Goal: Transaction & Acquisition: Obtain resource

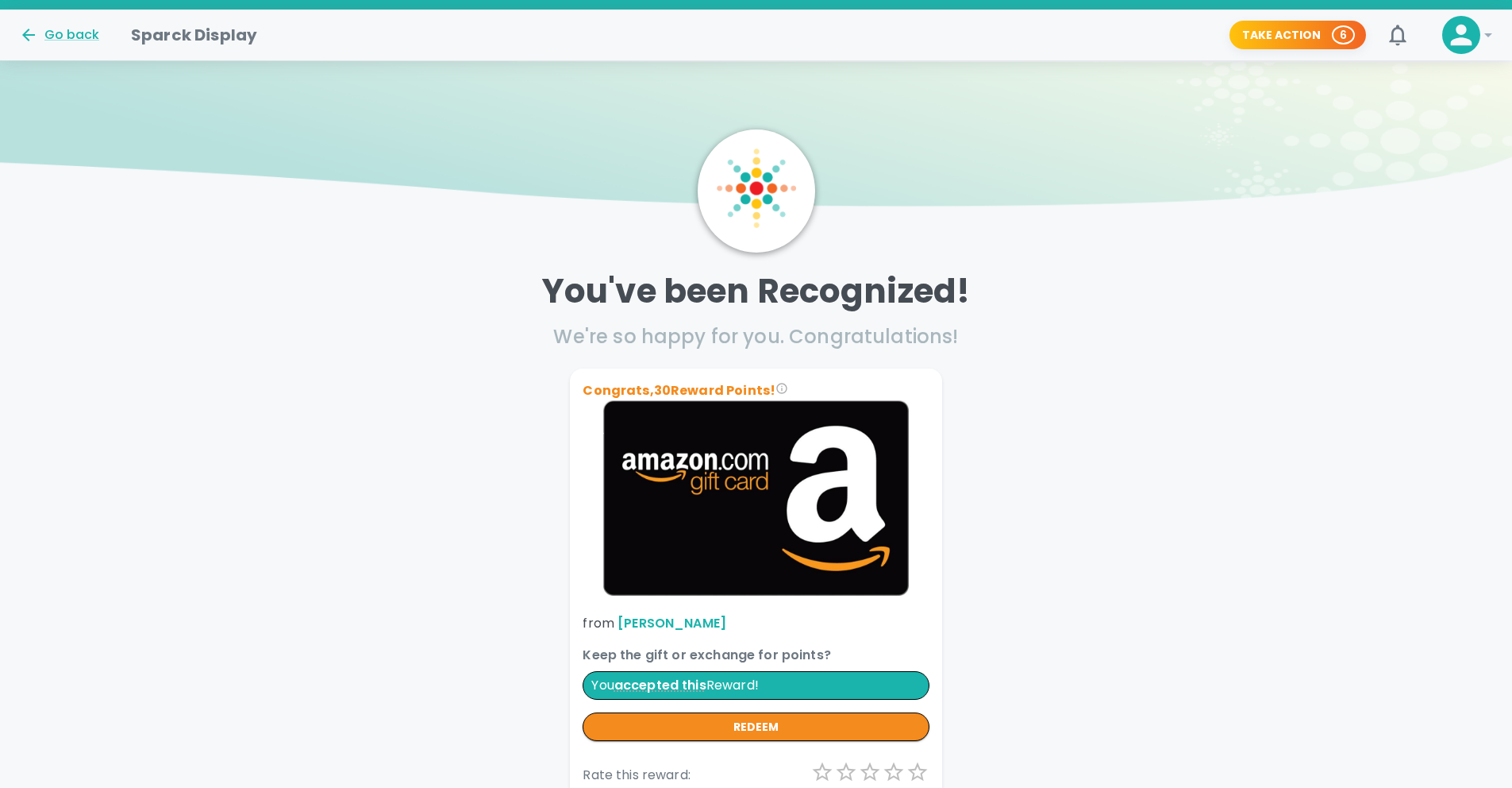
scroll to position [318, 0]
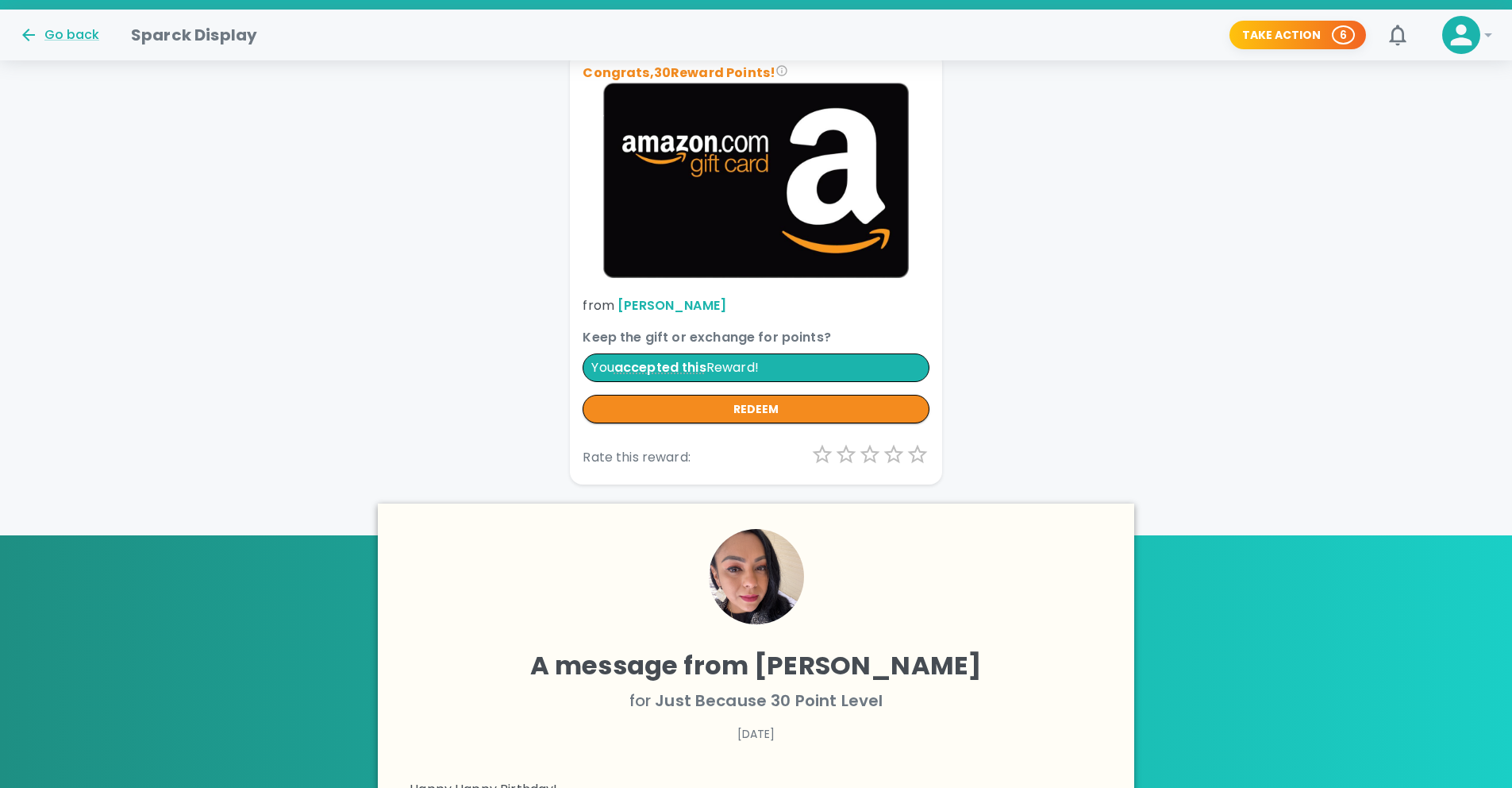
click at [63, 54] on div "Go back Sparck Display Take Action 6 0 !" at bounding box center [756, 34] width 1512 height 50
click at [56, 32] on div "Go back" at bounding box center [59, 35] width 80 height 19
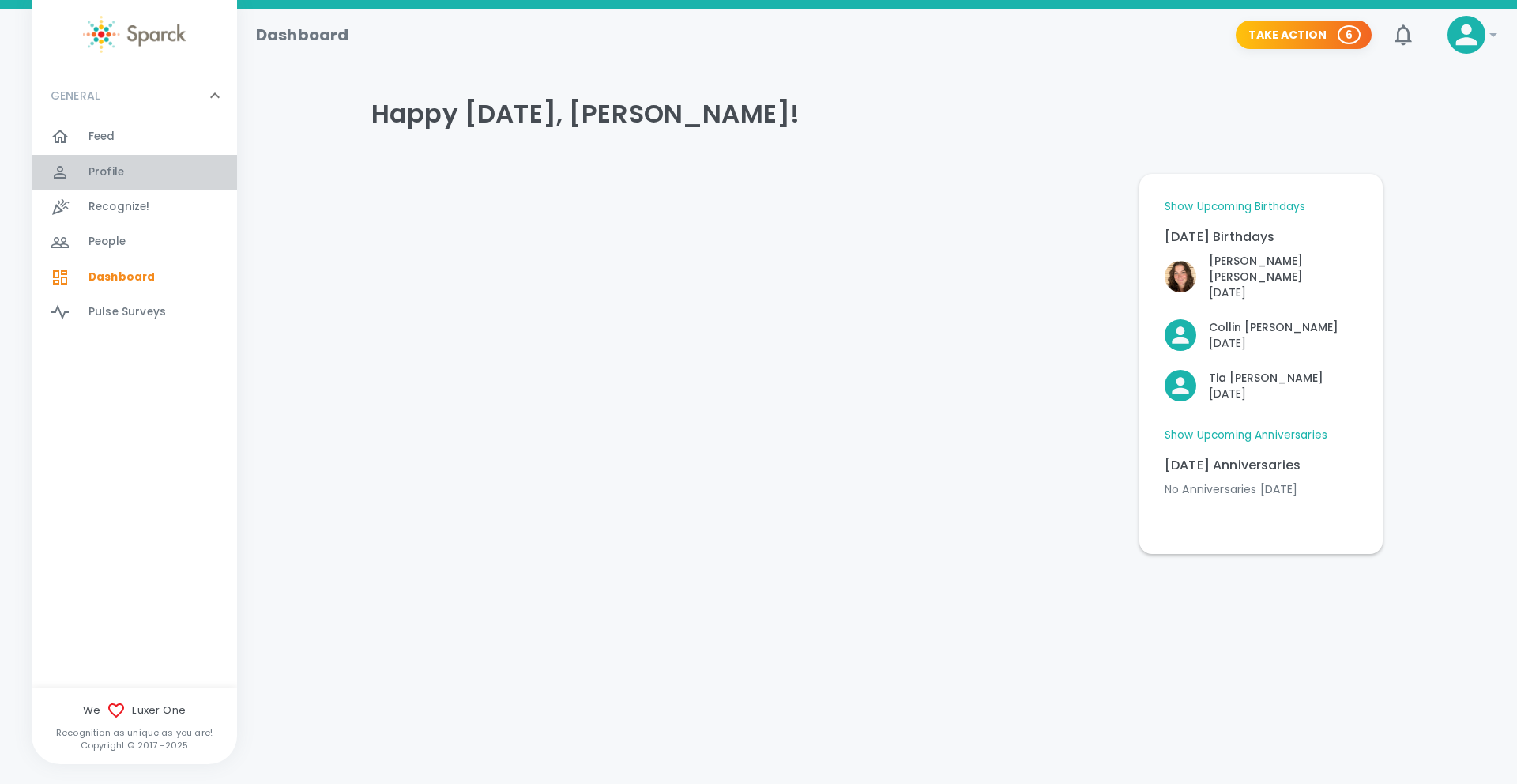
click at [115, 167] on span "Profile" at bounding box center [106, 172] width 36 height 16
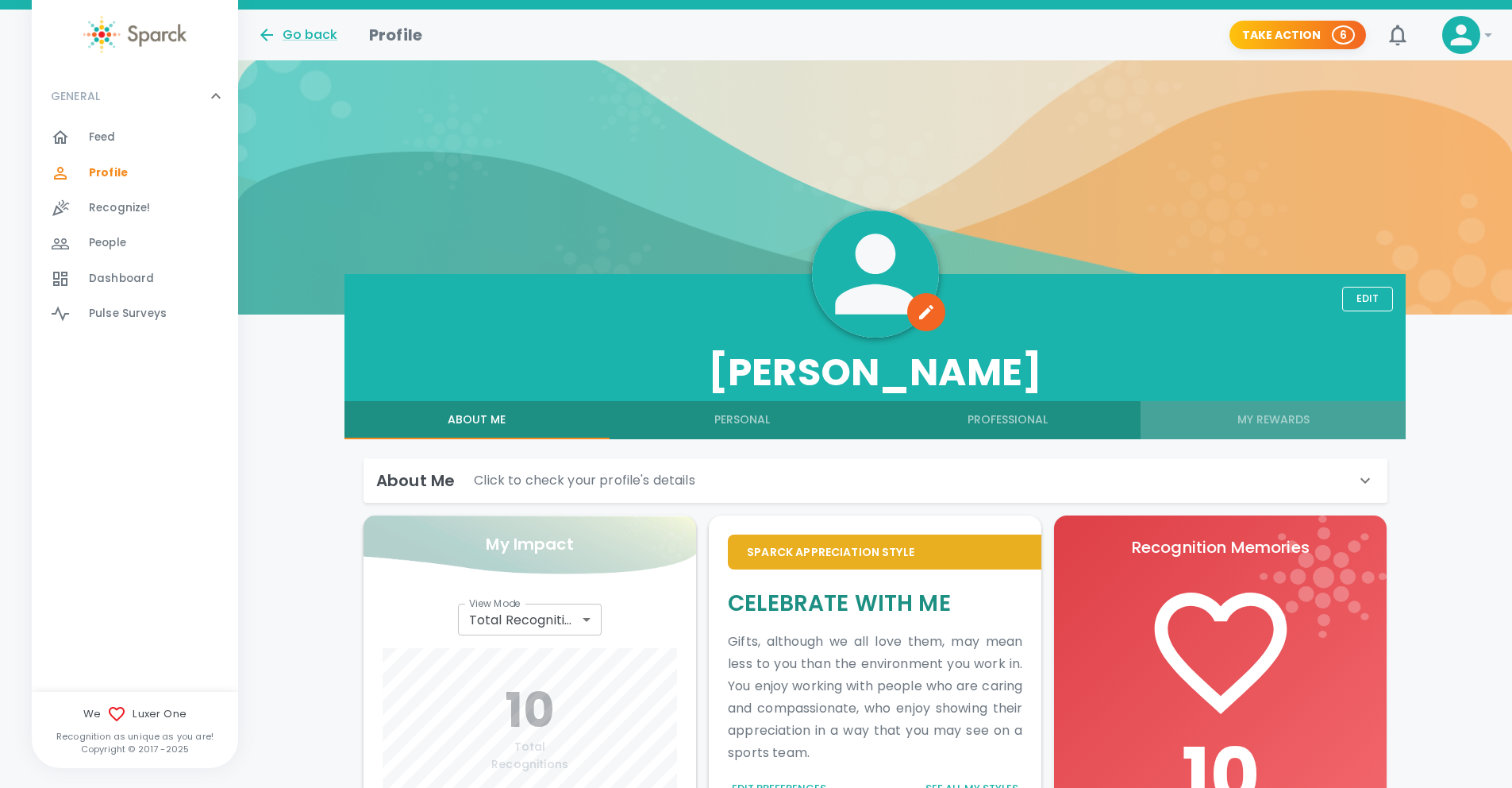
click at [1263, 415] on button "My Rewards" at bounding box center [1273, 420] width 265 height 38
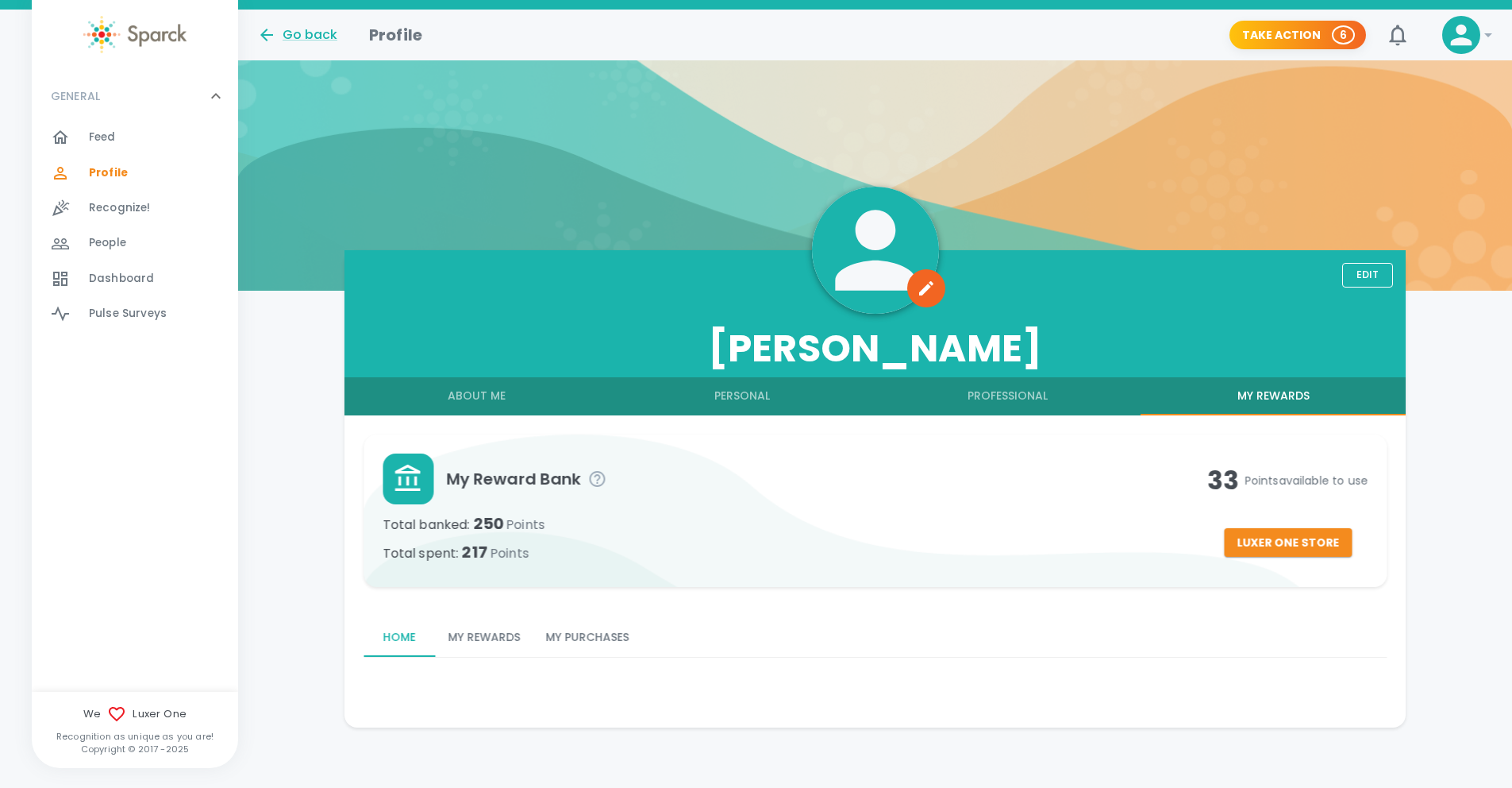
scroll to position [27, 0]
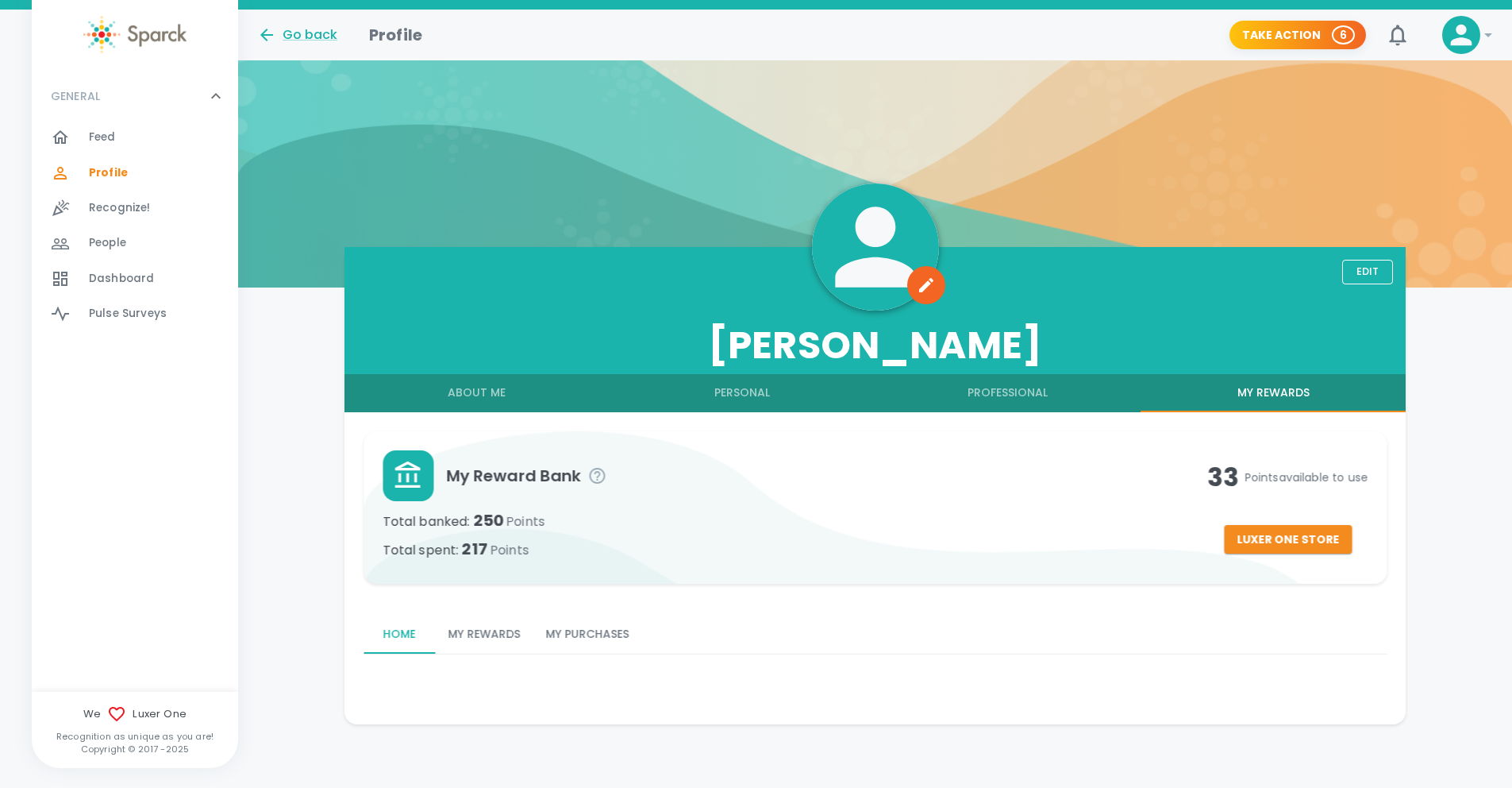
click at [481, 632] on button "My Rewards" at bounding box center [483, 634] width 97 height 38
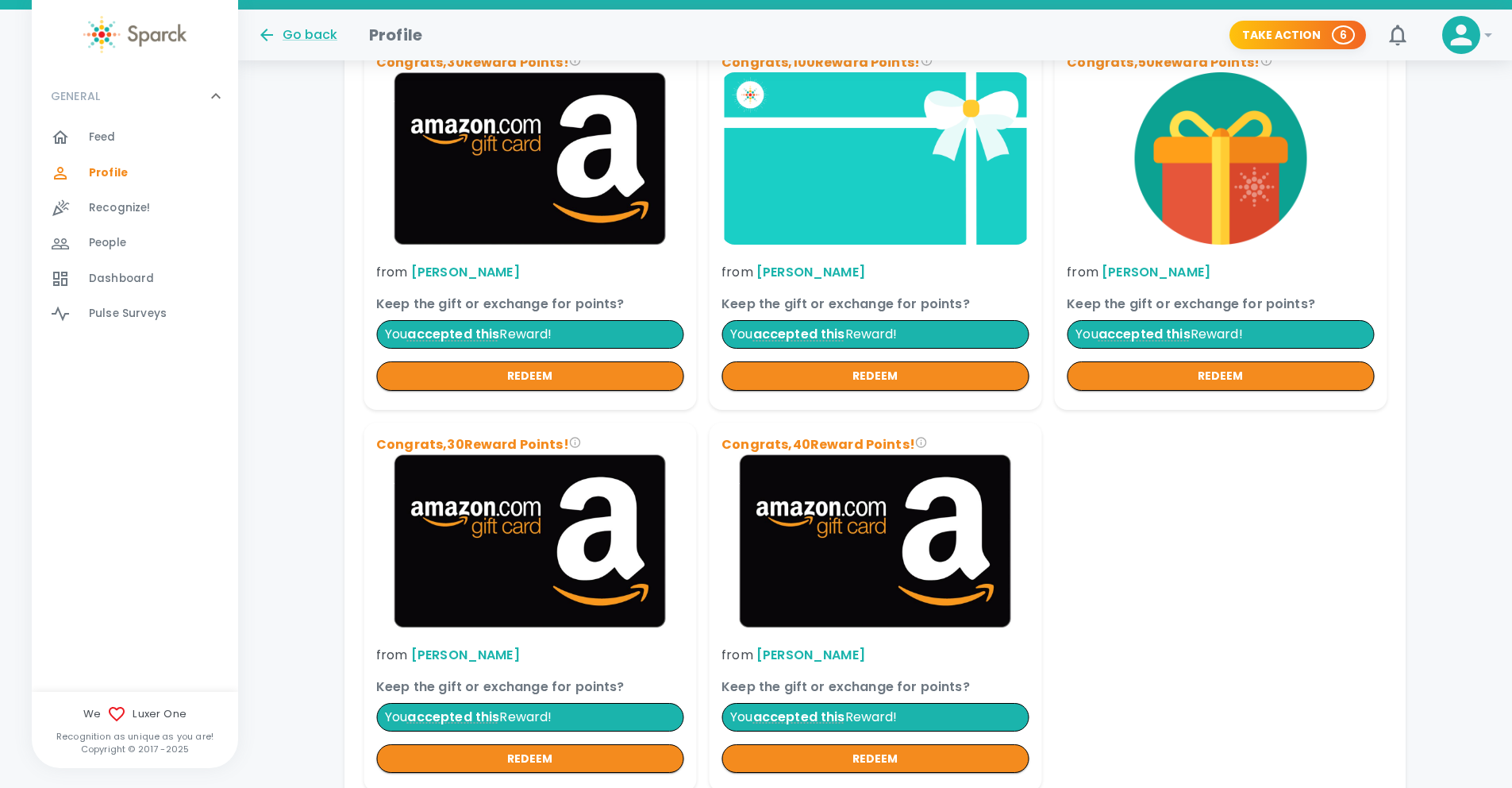
scroll to position [720, 0]
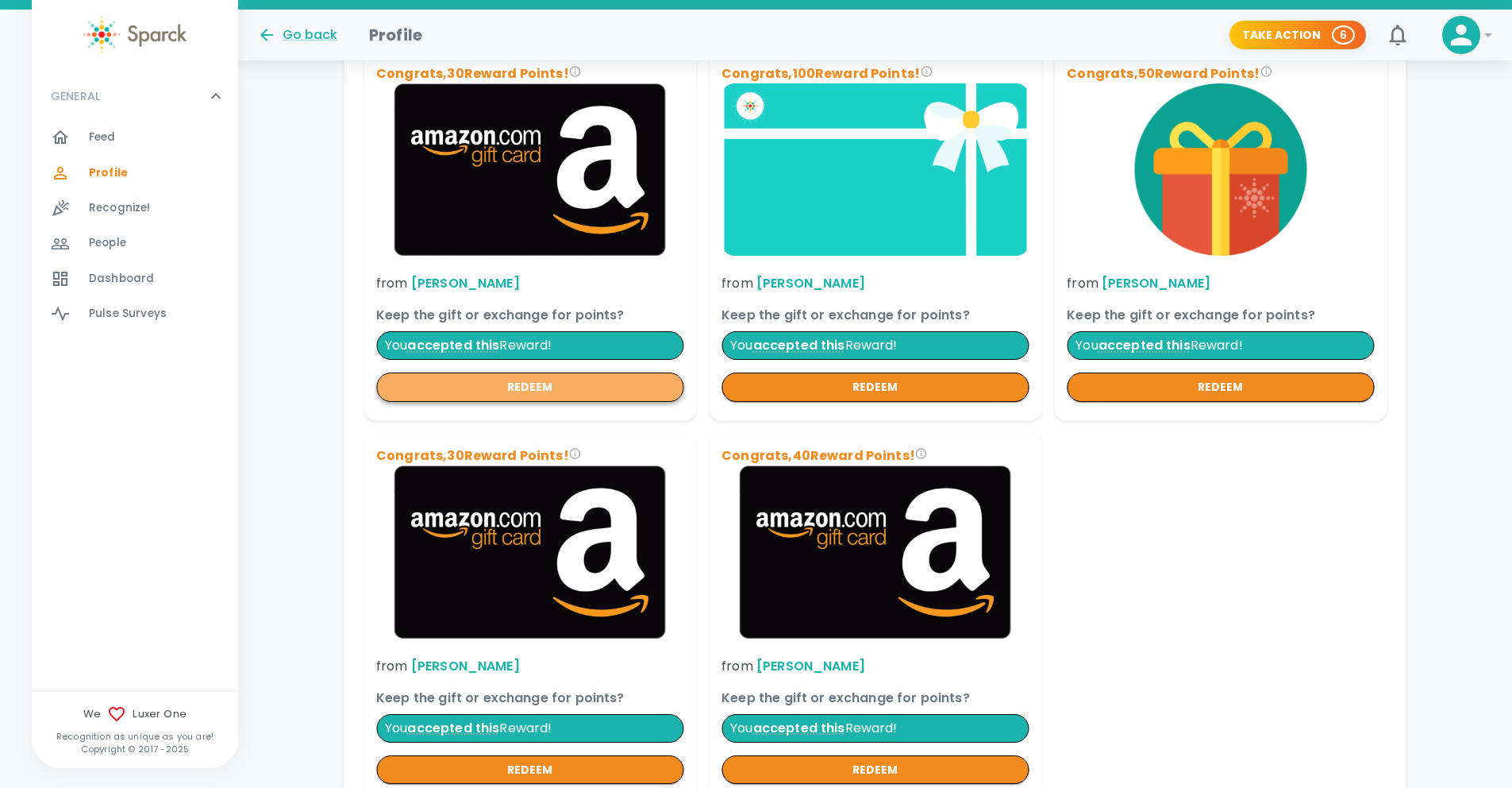
click at [463, 390] on button "redeem" at bounding box center [530, 387] width 308 height 29
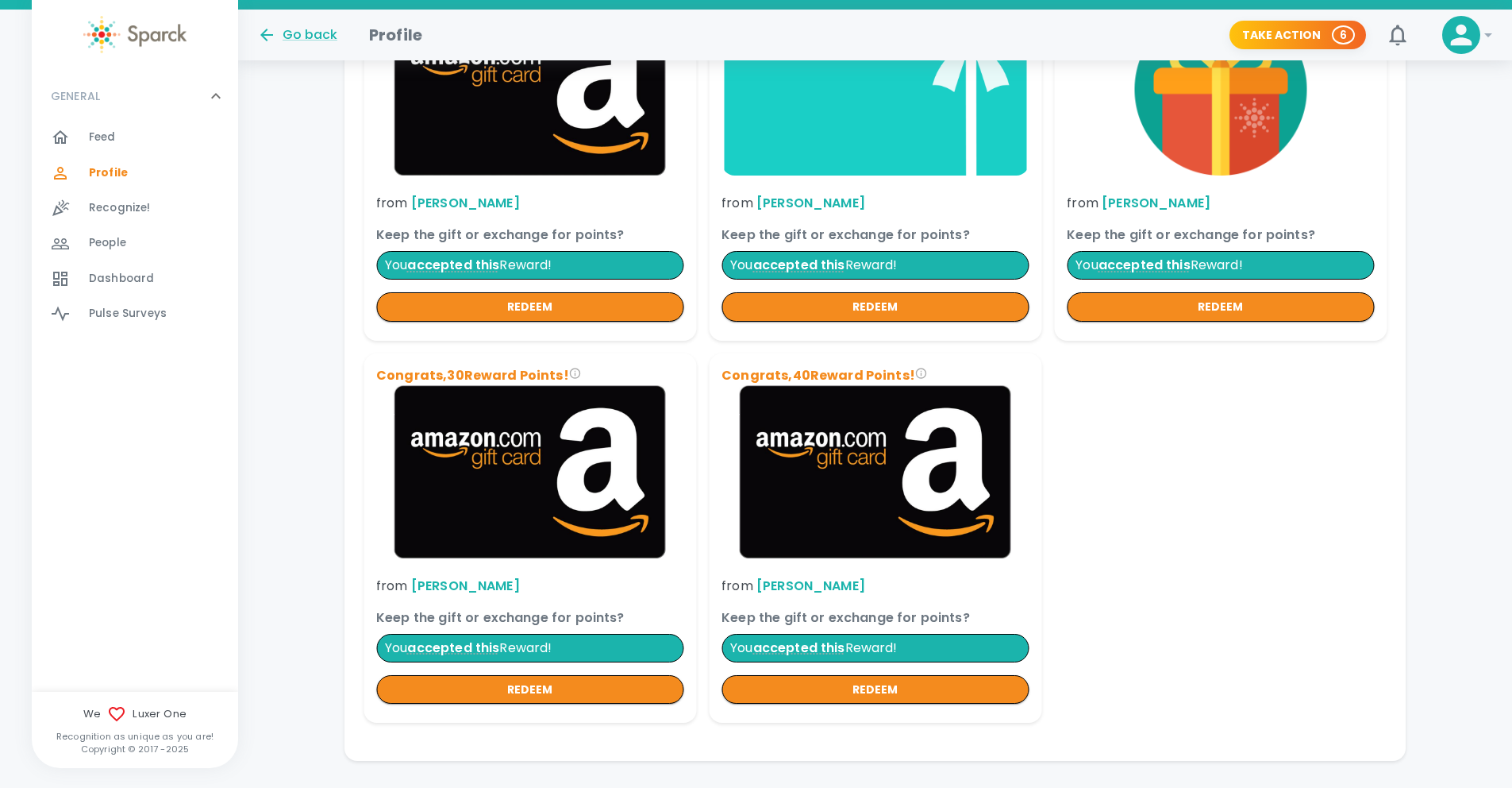
scroll to position [836, 0]
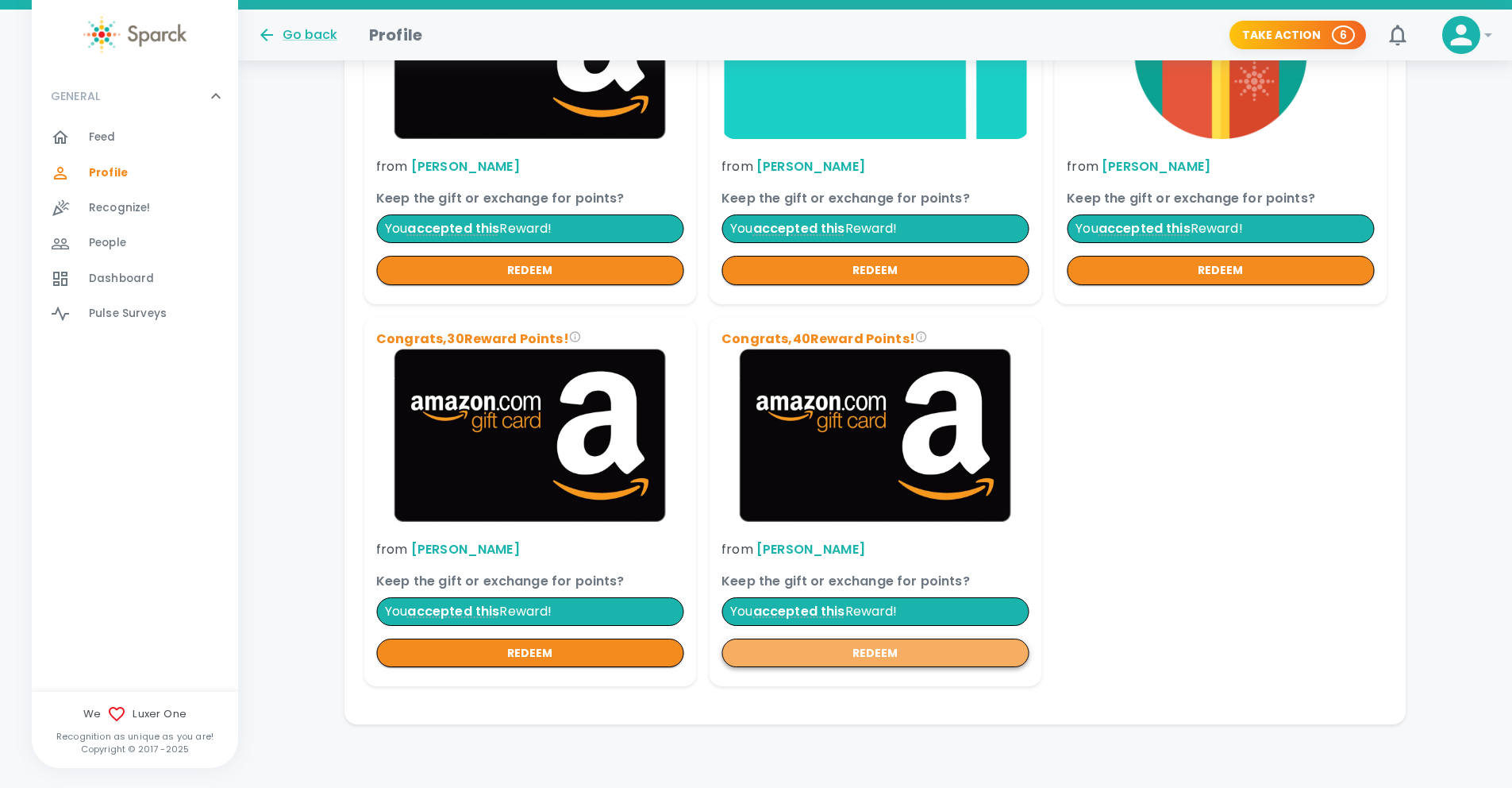
click at [852, 651] on button "redeem" at bounding box center [876, 652] width 308 height 29
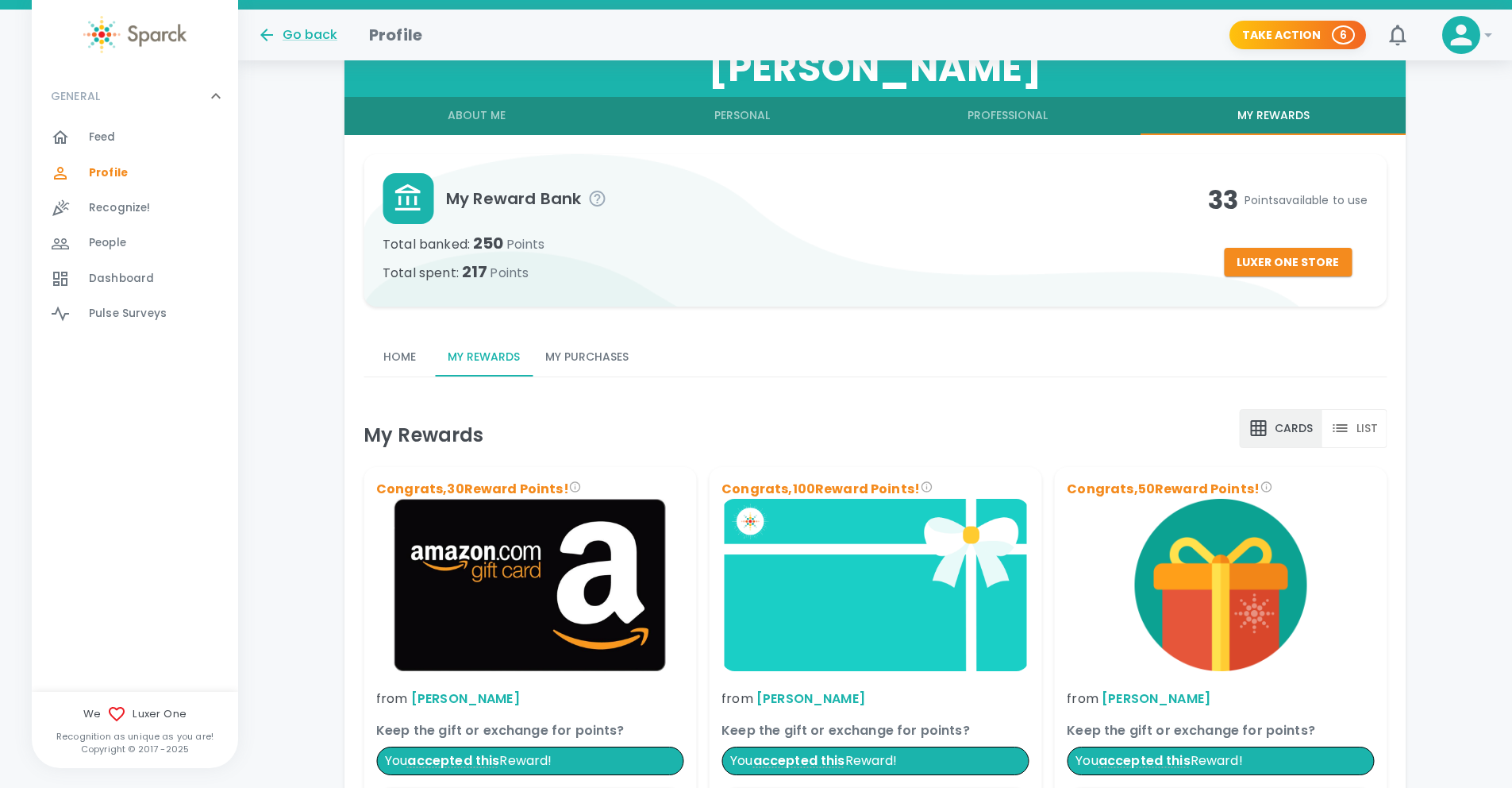
scroll to position [213, 0]
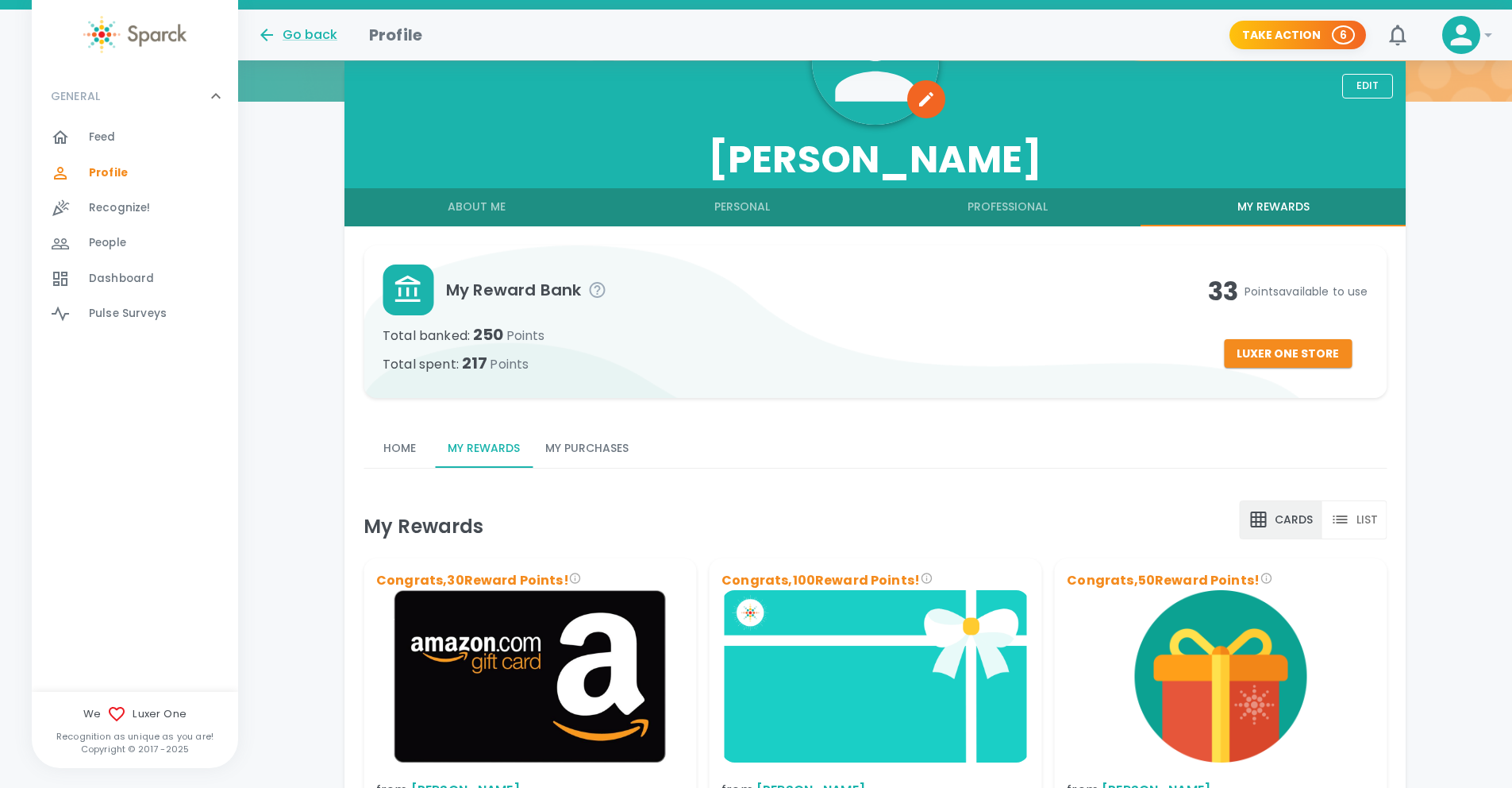
drag, startPoint x: 1281, startPoint y: 296, endPoint x: 1270, endPoint y: 297, distance: 11.0
click at [1275, 297] on span "Points available to use" at bounding box center [1306, 291] width 123 height 16
click at [1211, 287] on h4 "33 Points available to use" at bounding box center [1288, 291] width 161 height 32
click at [1151, 352] on p "Total spent : 217 Points" at bounding box center [795, 363] width 825 height 26
click at [490, 373] on span "Points" at bounding box center [509, 363] width 39 height 18
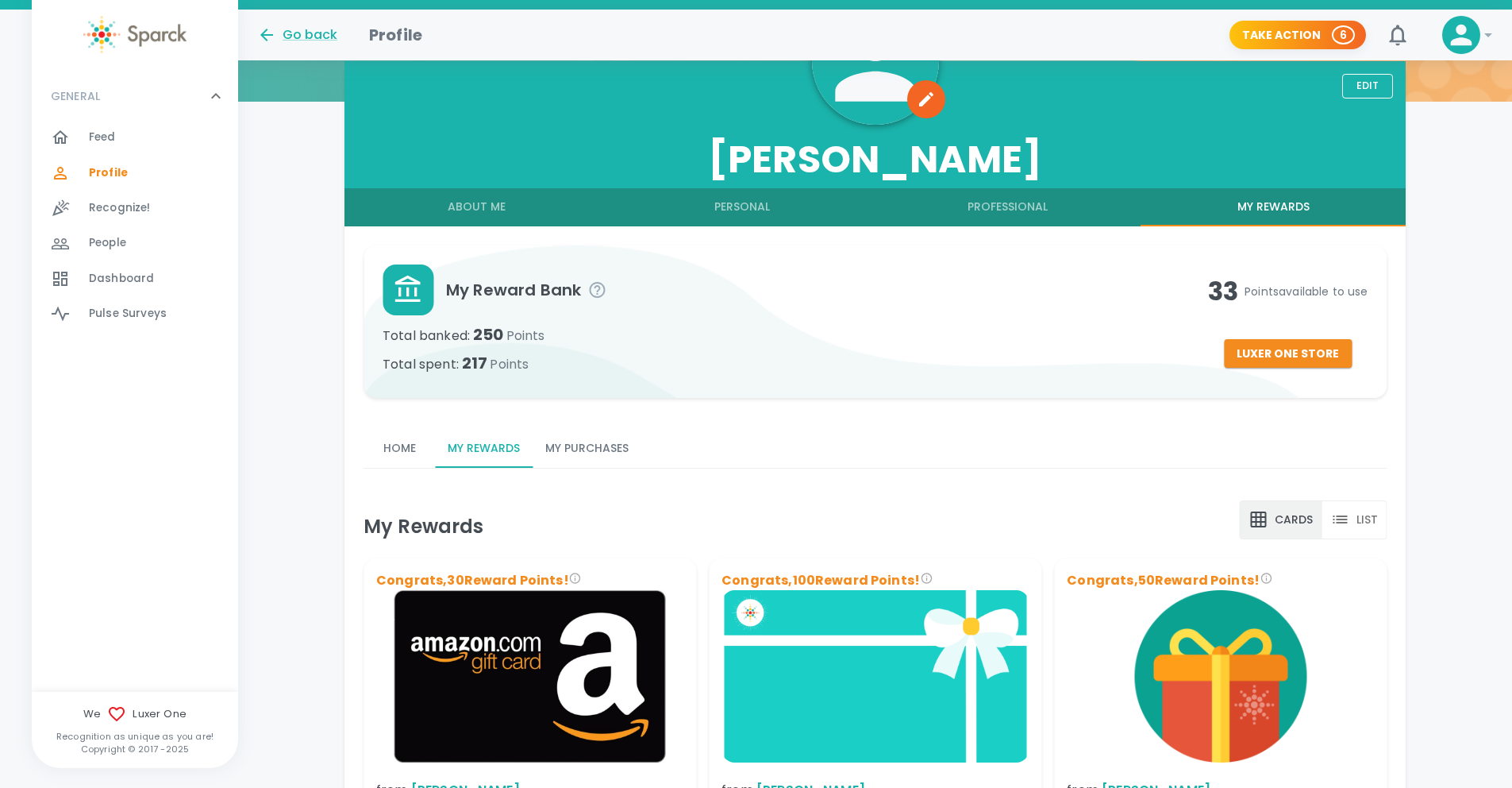
click at [571, 450] on button "My Purchases" at bounding box center [587, 449] width 108 height 38
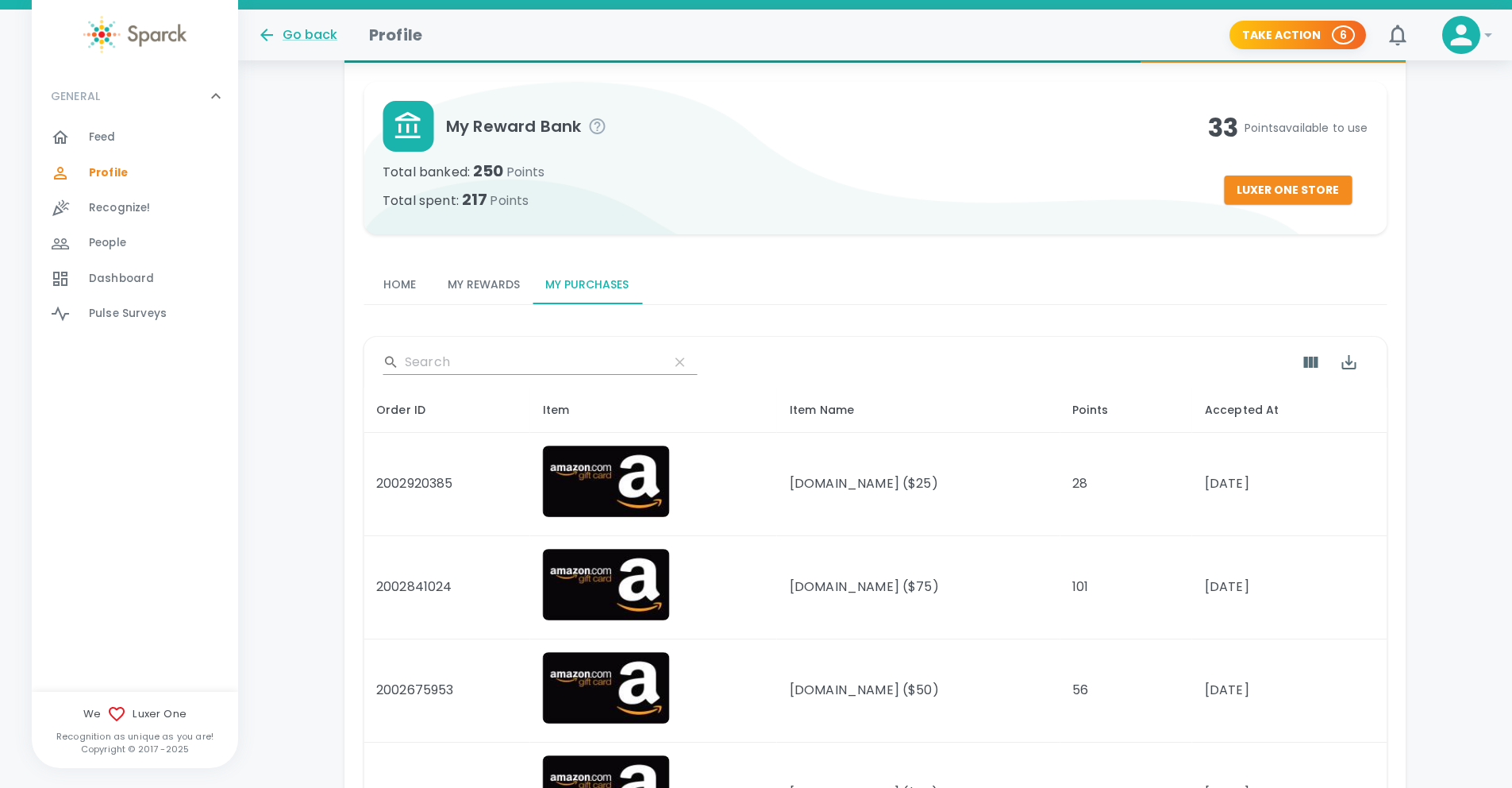
scroll to position [373, 0]
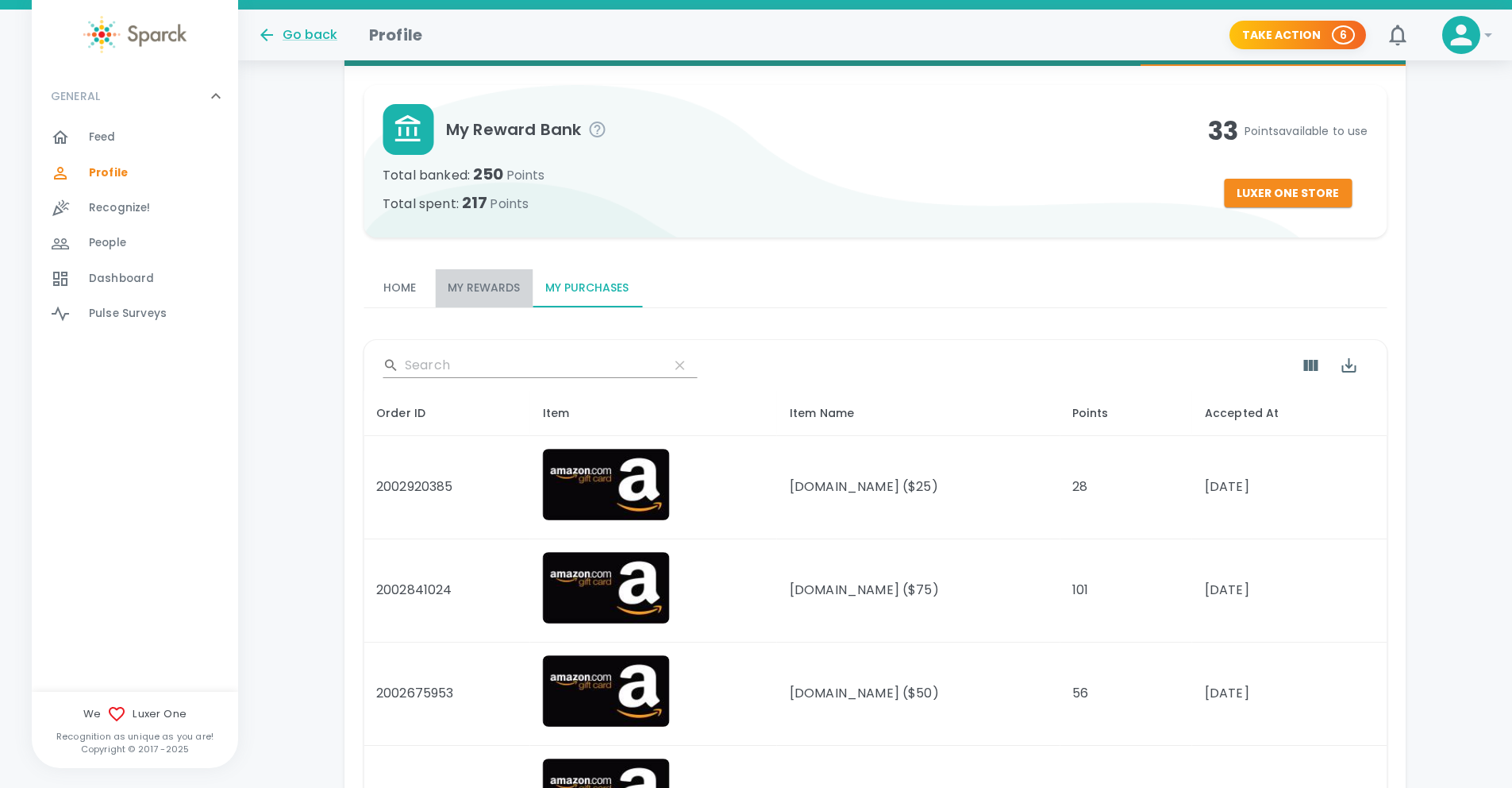
click at [471, 279] on button "My Rewards" at bounding box center [483, 288] width 97 height 38
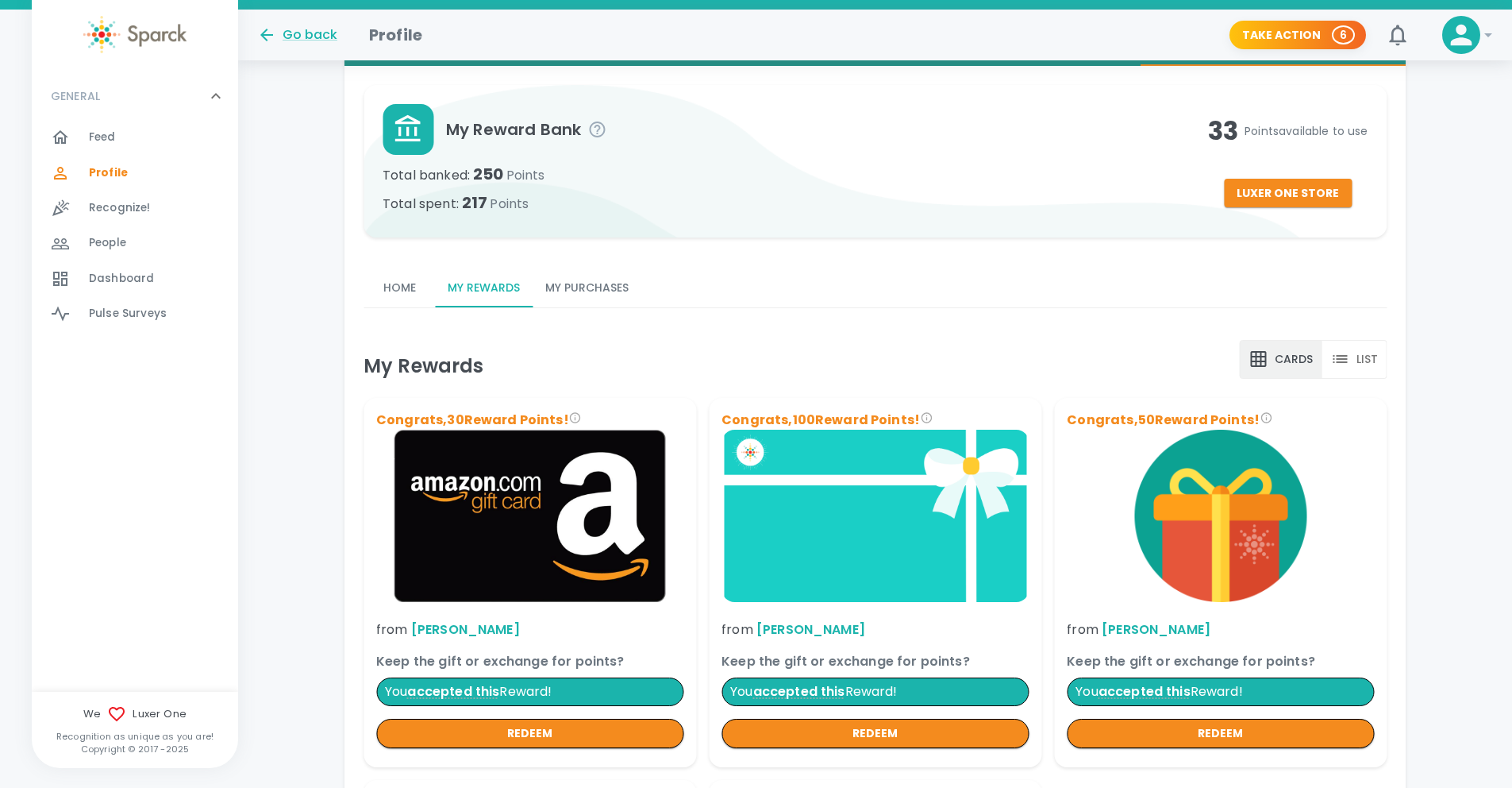
click at [1285, 365] on button "Cards" at bounding box center [1281, 360] width 83 height 39
click at [1267, 365] on icon "cards" at bounding box center [1258, 359] width 19 height 19
click at [1237, 193] on button "Luxer One Store" at bounding box center [1288, 193] width 128 height 29
